Goal: Find specific page/section: Find specific page/section

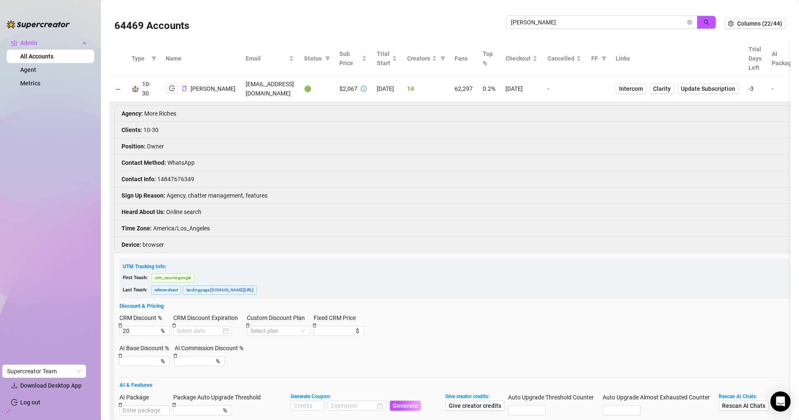
click at [540, 27] on input "[PERSON_NAME]" at bounding box center [598, 22] width 175 height 9
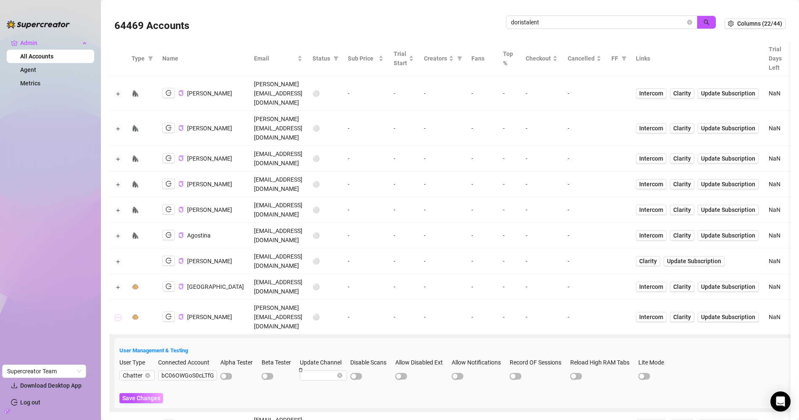
click at [116, 314] on button "Collapse row" at bounding box center [118, 317] width 7 height 7
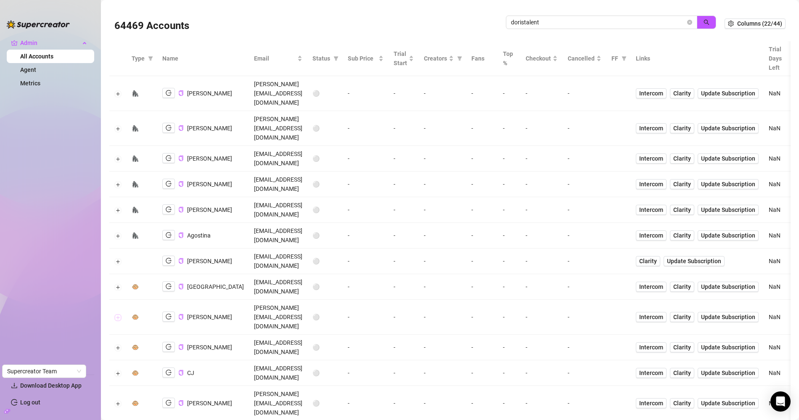
scroll to position [41, 0]
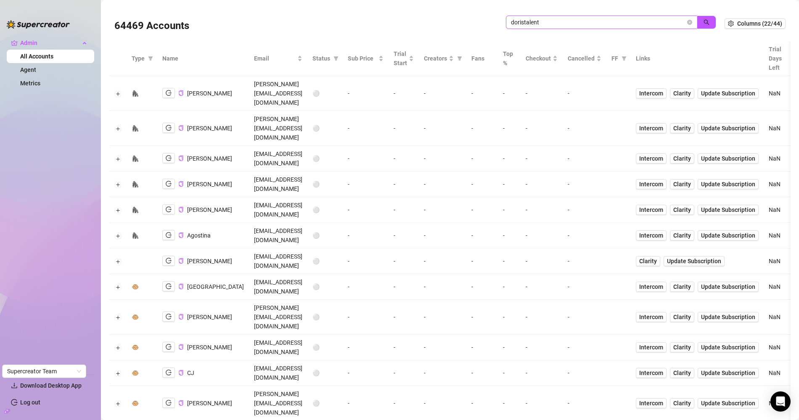
click at [528, 28] on span "doristalent" at bounding box center [601, 22] width 191 height 13
click at [530, 24] on input "doristalent" at bounding box center [598, 22] width 175 height 9
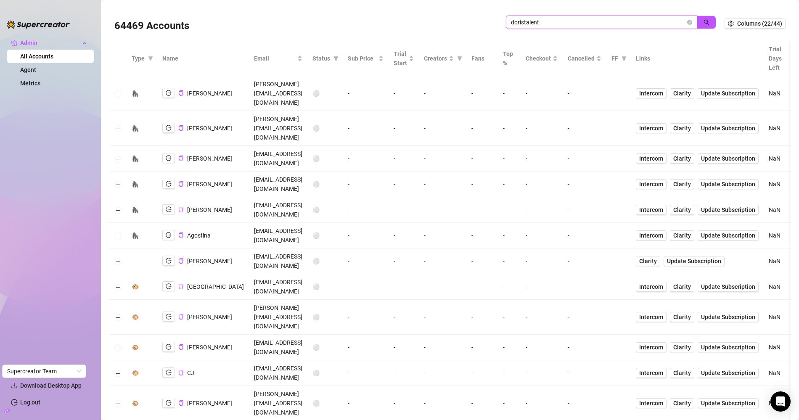
click at [530, 24] on input "doristalent" at bounding box center [598, 22] width 175 height 9
type input "x"
paste input "bC06OWGoS0cLTfG3vpmDbvUVM412"
type input "bC06OWGoS0cLTfG3vpmDbvUVM412"
